Goal: Check status: Check status

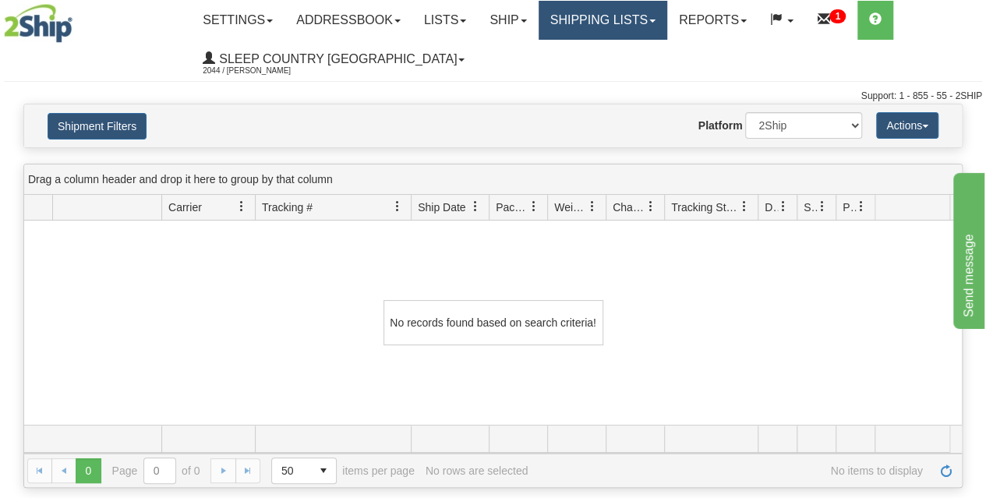
click at [602, 27] on link "Shipping lists" at bounding box center [603, 20] width 129 height 39
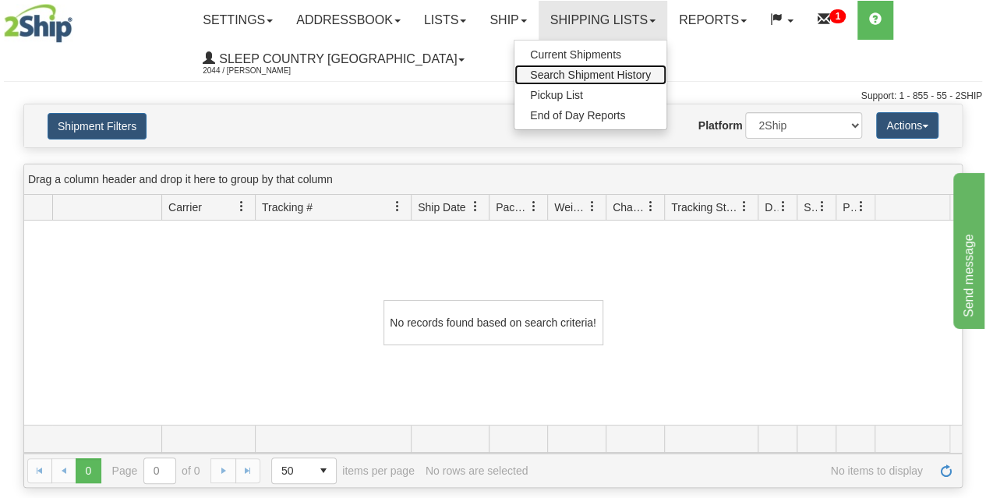
click at [592, 77] on span "Search Shipment History" at bounding box center [590, 75] width 121 height 12
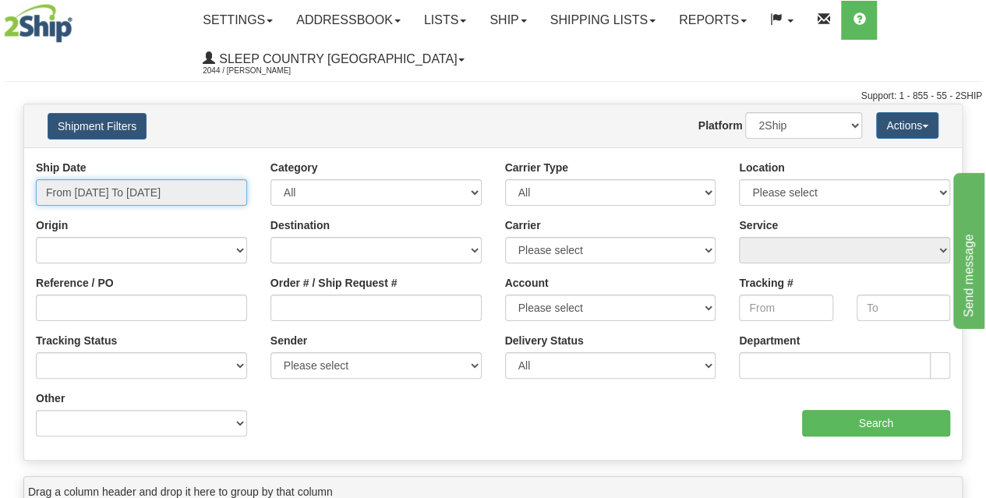
click at [169, 196] on input "From [DATE] To [DATE]" at bounding box center [141, 192] width 211 height 26
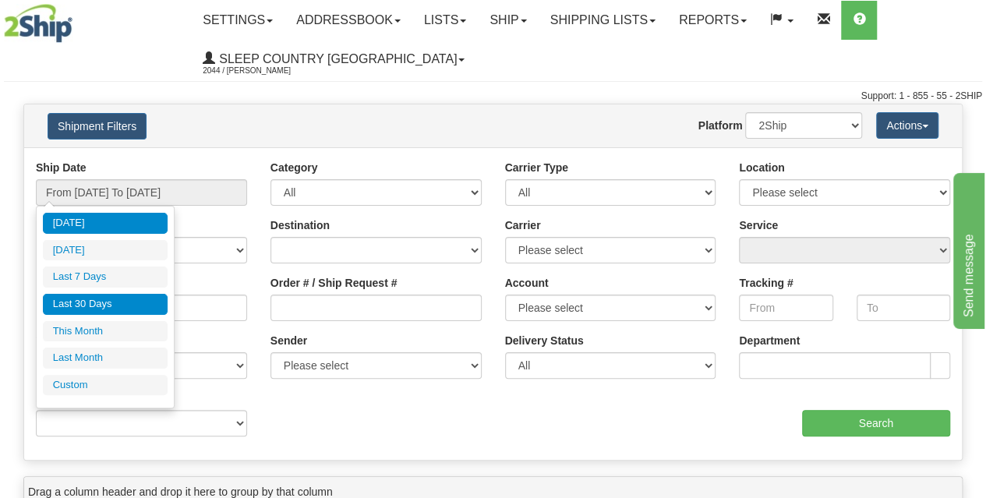
click at [122, 299] on li "Last 30 Days" at bounding box center [105, 304] width 125 height 21
type input "From [DATE] To [DATE]"
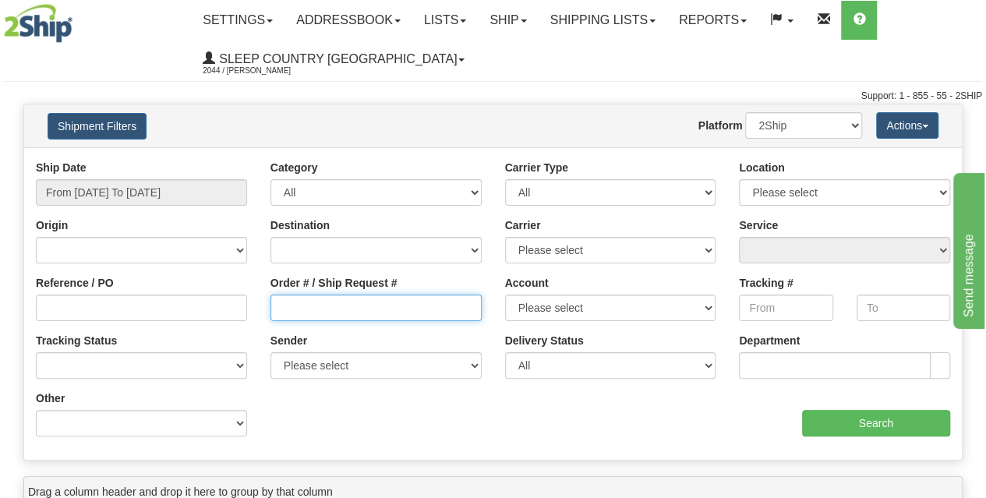
click at [330, 302] on input "Order # / Ship Request #" at bounding box center [375, 308] width 211 height 26
paste input "9002I053459"
type input "9002I053459"
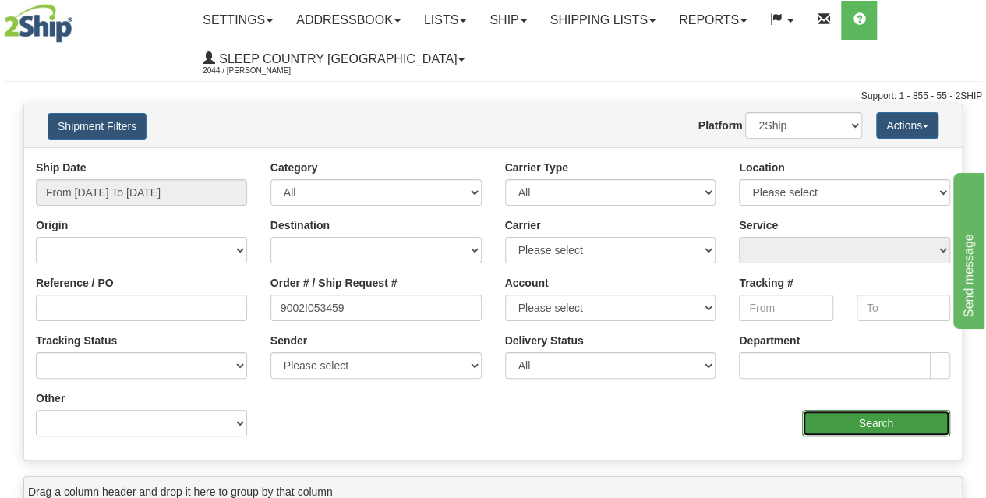
click at [828, 414] on input "Search" at bounding box center [876, 423] width 149 height 26
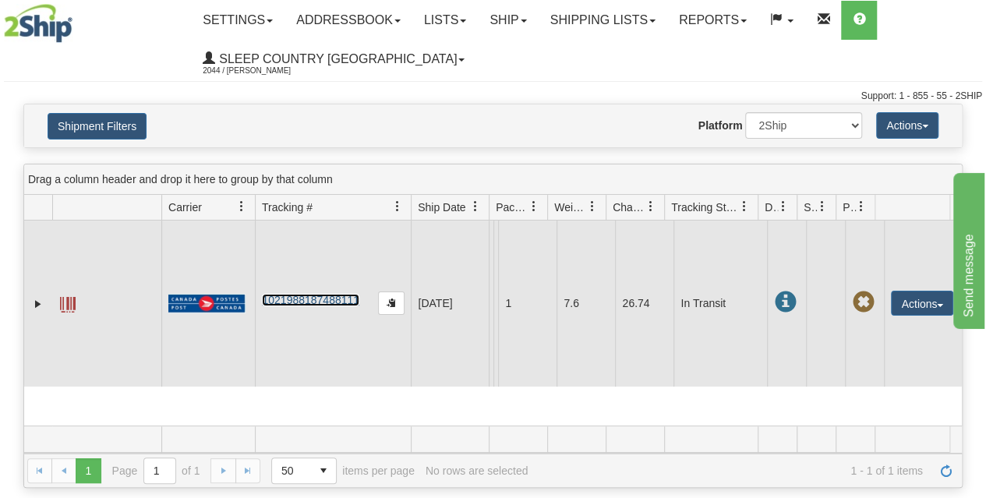
click at [320, 301] on link "1021988187488111" at bounding box center [310, 300] width 97 height 12
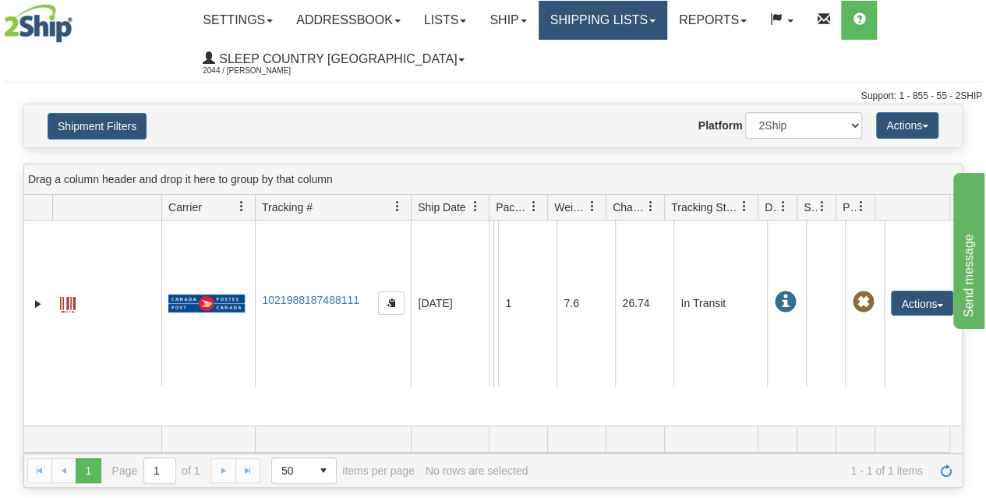
click at [619, 25] on link "Shipping lists" at bounding box center [603, 20] width 129 height 39
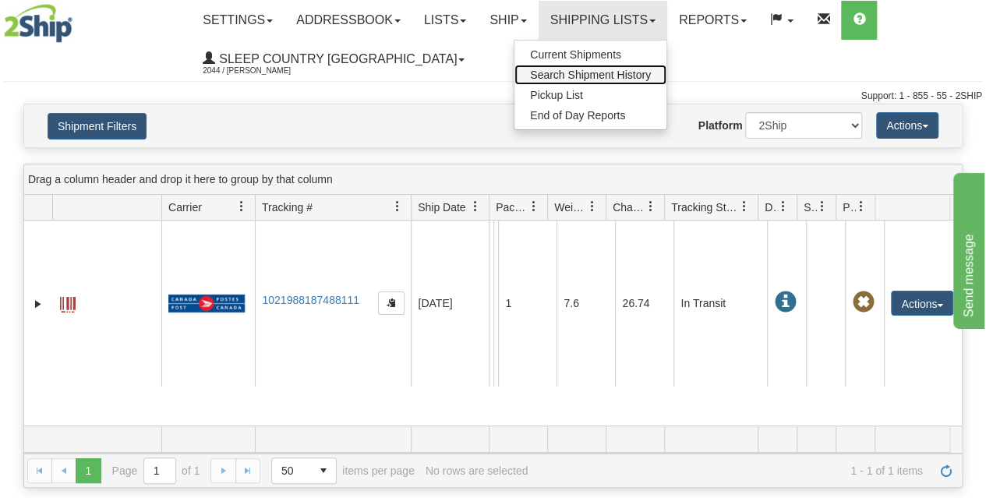
click at [606, 79] on span "Search Shipment History" at bounding box center [590, 75] width 121 height 12
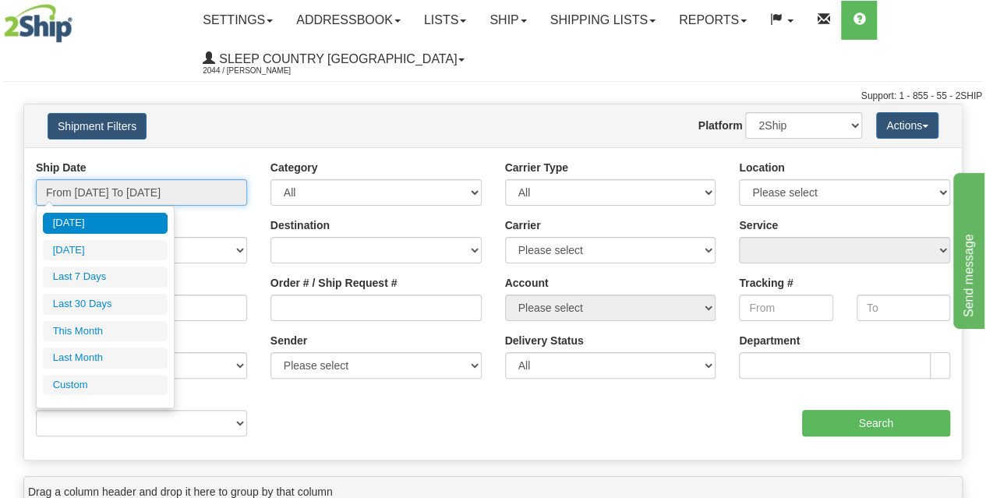
click at [126, 197] on input "From [DATE] To [DATE]" at bounding box center [141, 192] width 211 height 26
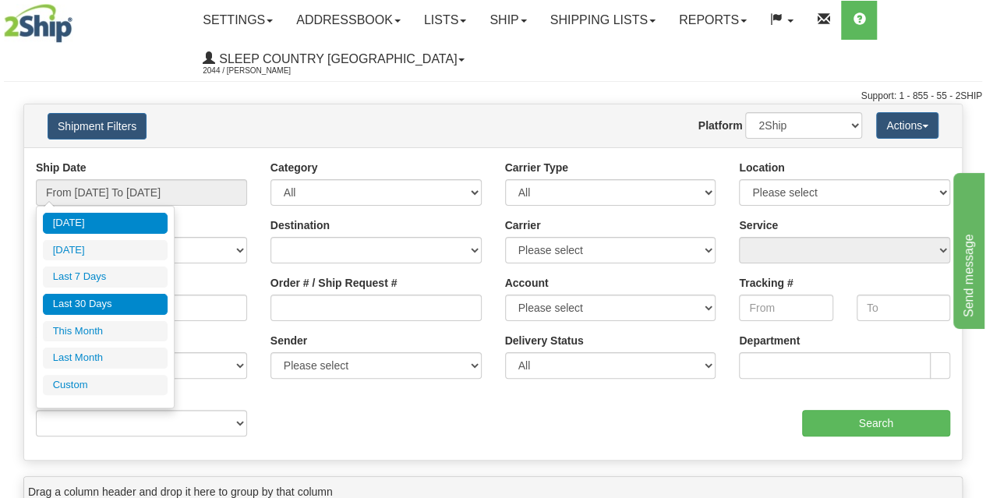
click at [103, 300] on li "Last 30 Days" at bounding box center [105, 304] width 125 height 21
type input "From [DATE] To [DATE]"
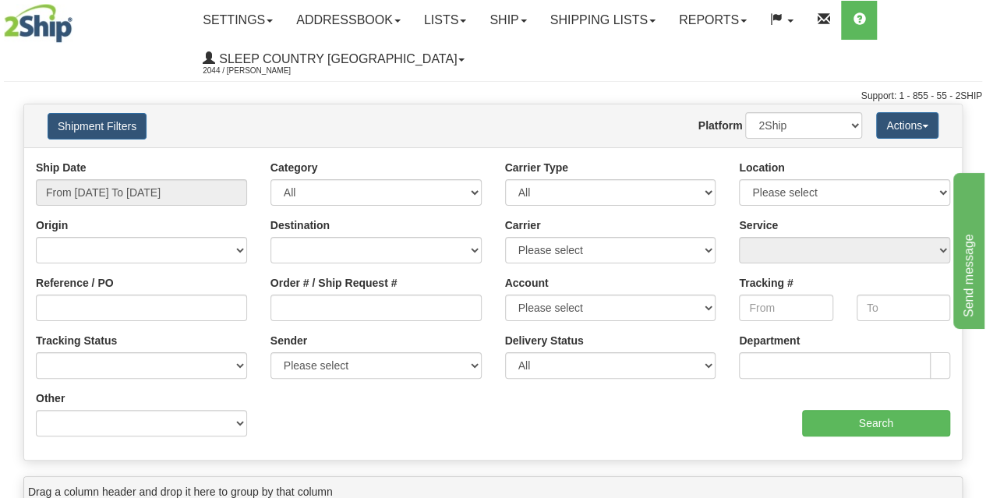
click at [309, 322] on div "Order # / Ship Request #" at bounding box center [376, 304] width 235 height 58
click at [305, 316] on input "Order # / Ship Request #" at bounding box center [375, 308] width 211 height 26
paste input "9002I052917"
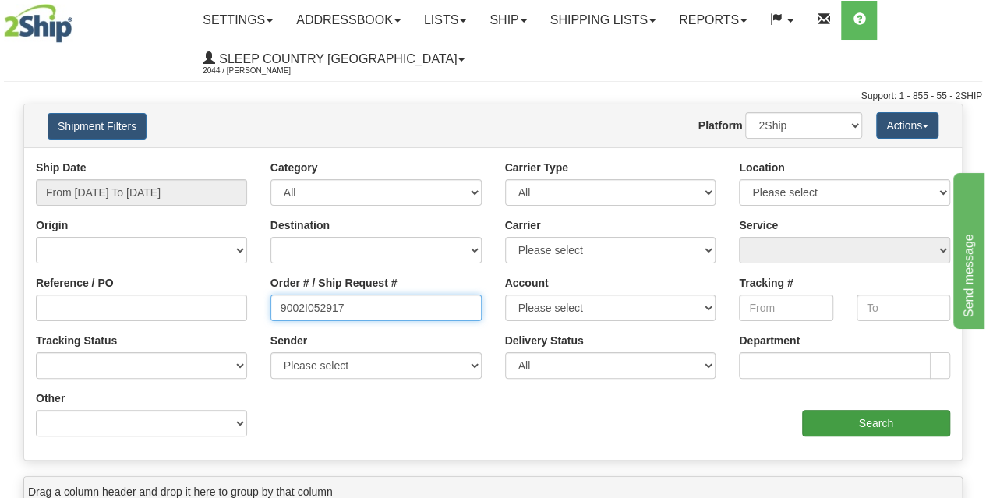
type input "9002I052917"
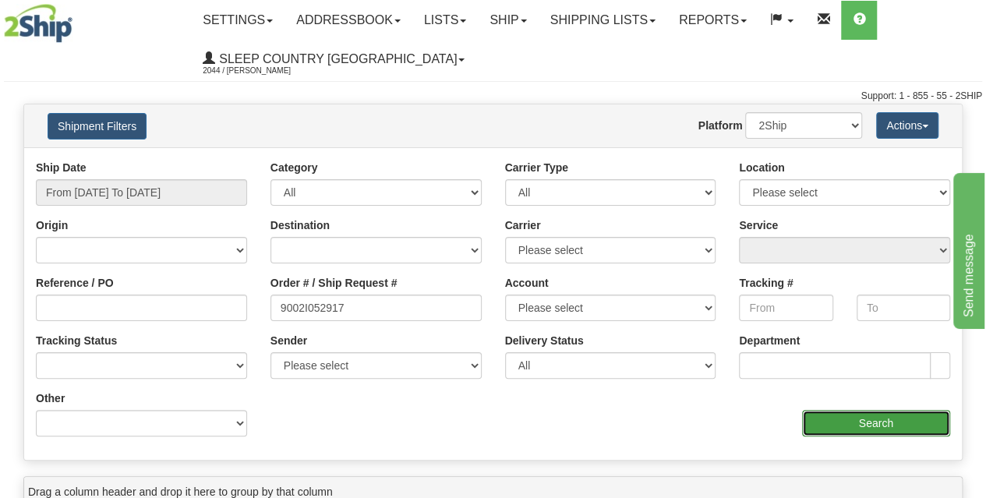
click at [878, 420] on input "Search" at bounding box center [876, 423] width 149 height 26
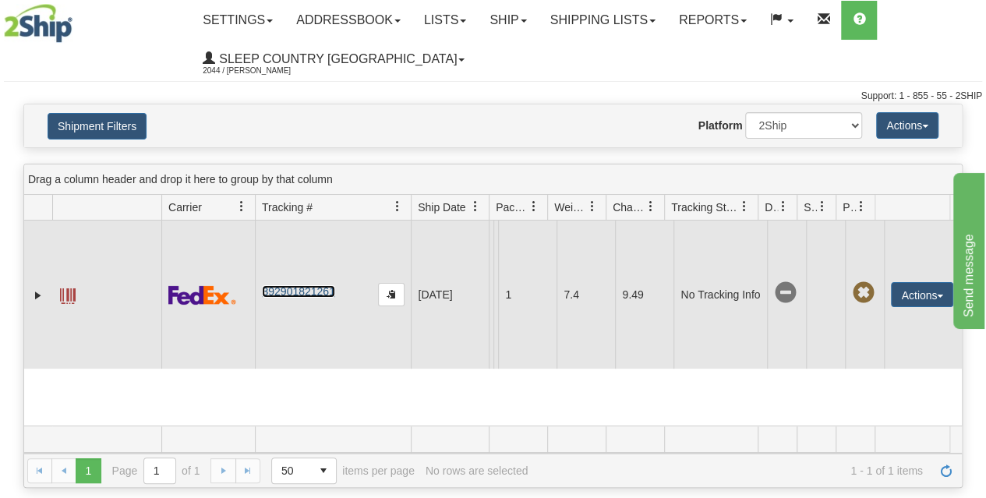
click at [281, 298] on link "392901821261" at bounding box center [298, 291] width 72 height 12
